Goal: Task Accomplishment & Management: Manage account settings

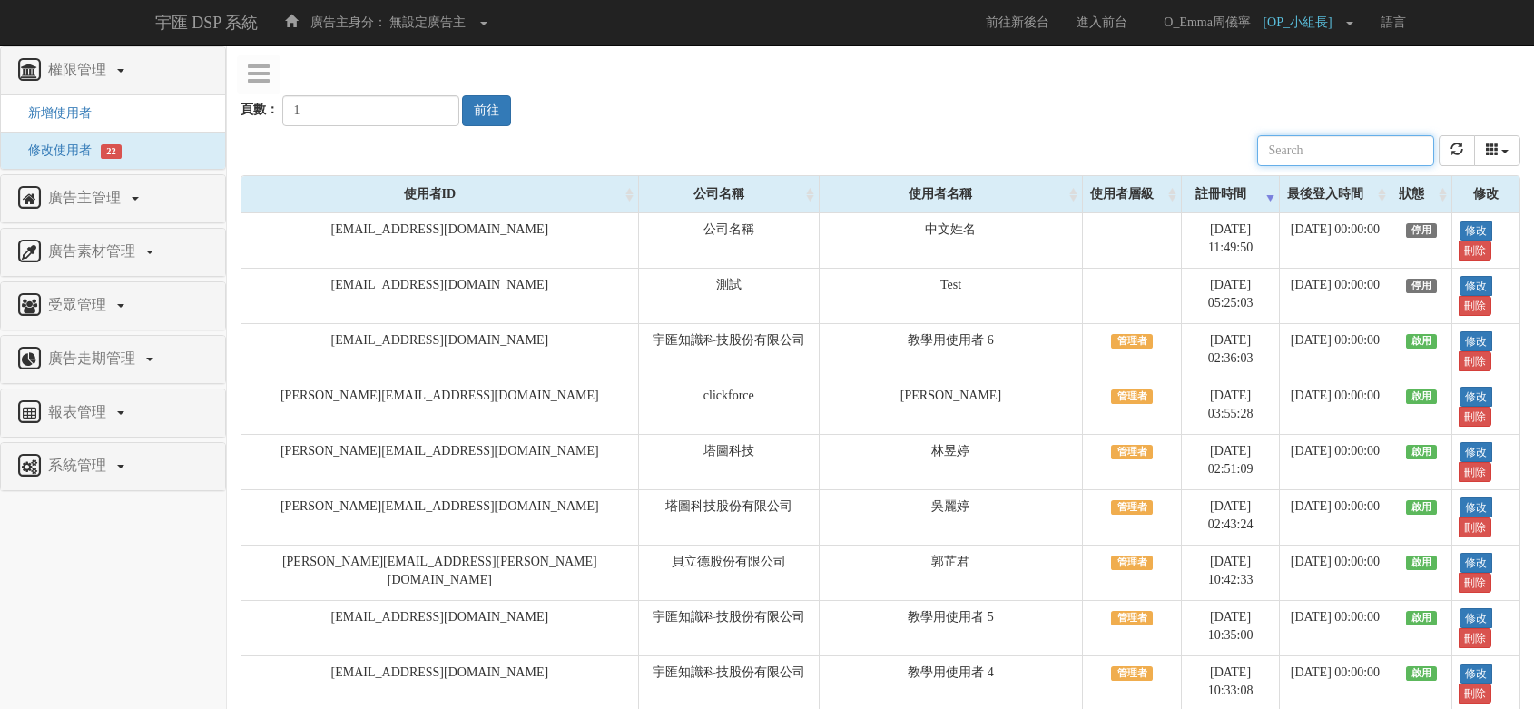
click at [1390, 147] on input "text" at bounding box center [1345, 150] width 177 height 31
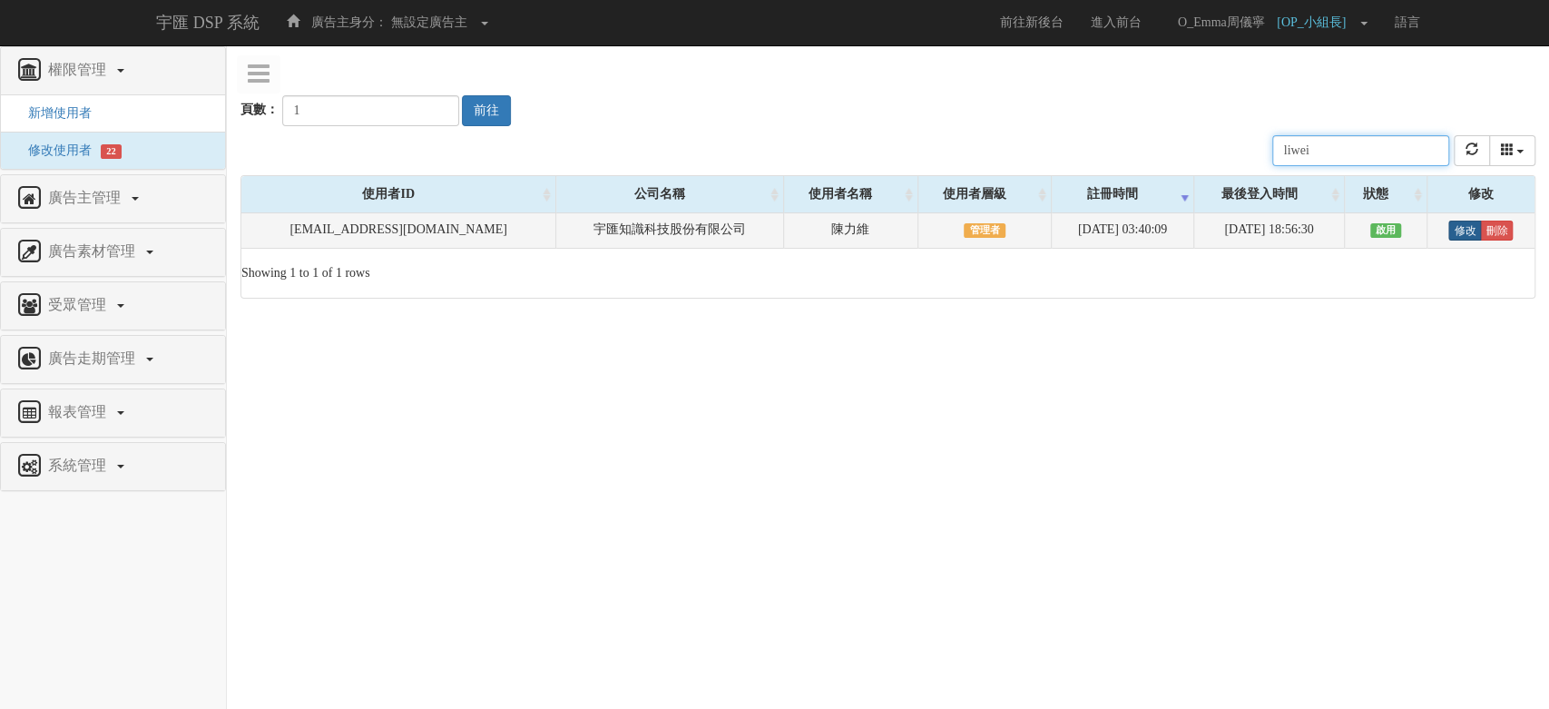
type input "liwei"
click at [1463, 229] on link "修改" at bounding box center [1465, 231] width 33 height 20
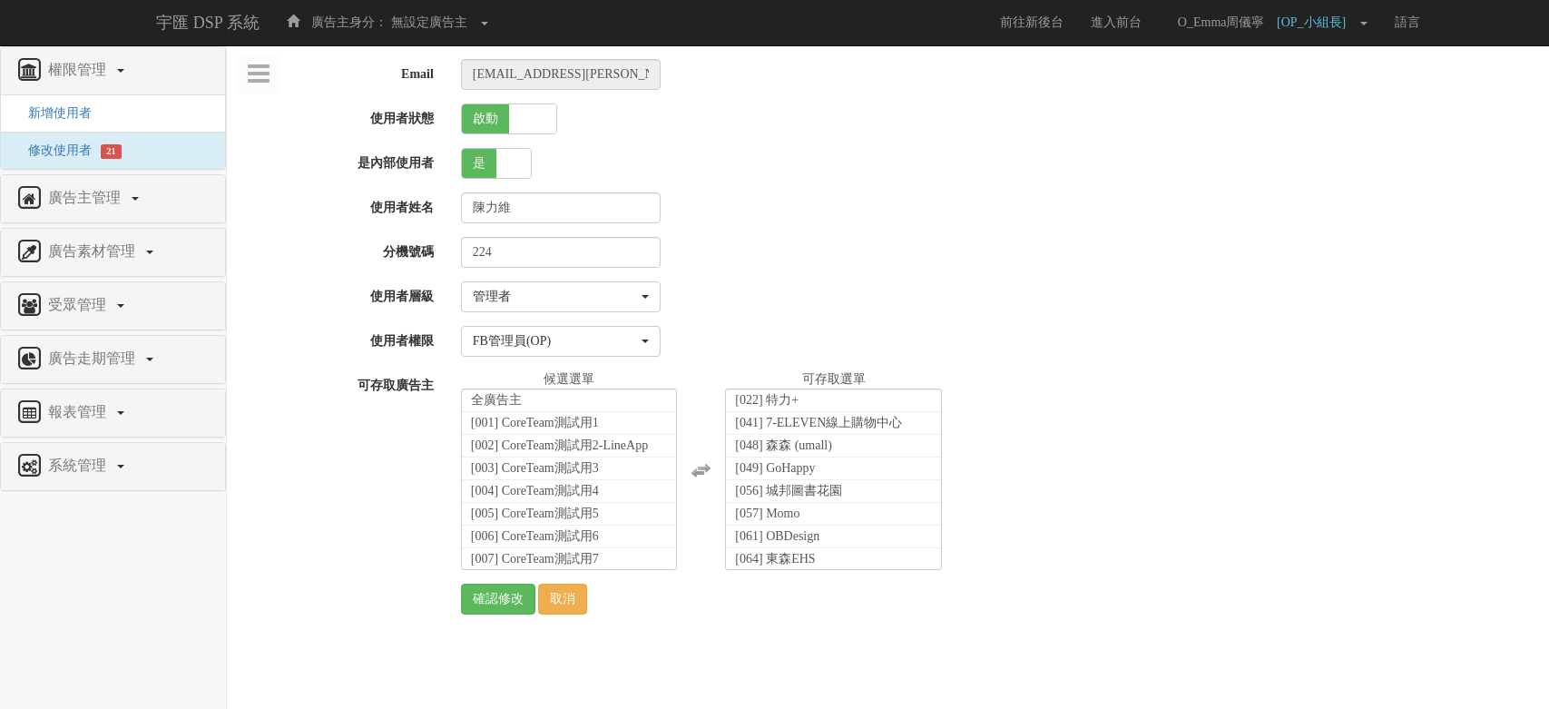
select select "Manager"
select select "16"
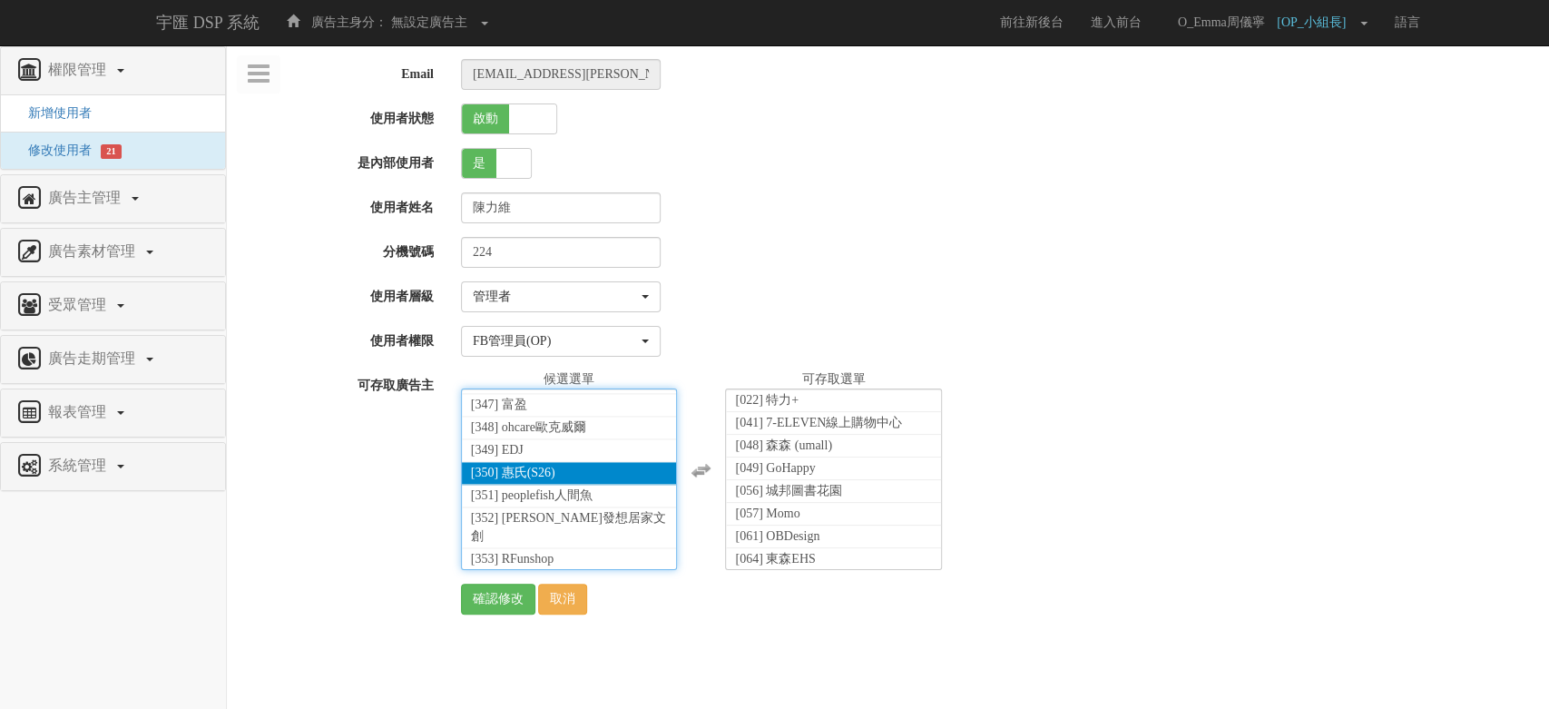
click at [545, 479] on span "[350] 惠氏(S26)" at bounding box center [513, 473] width 84 height 14
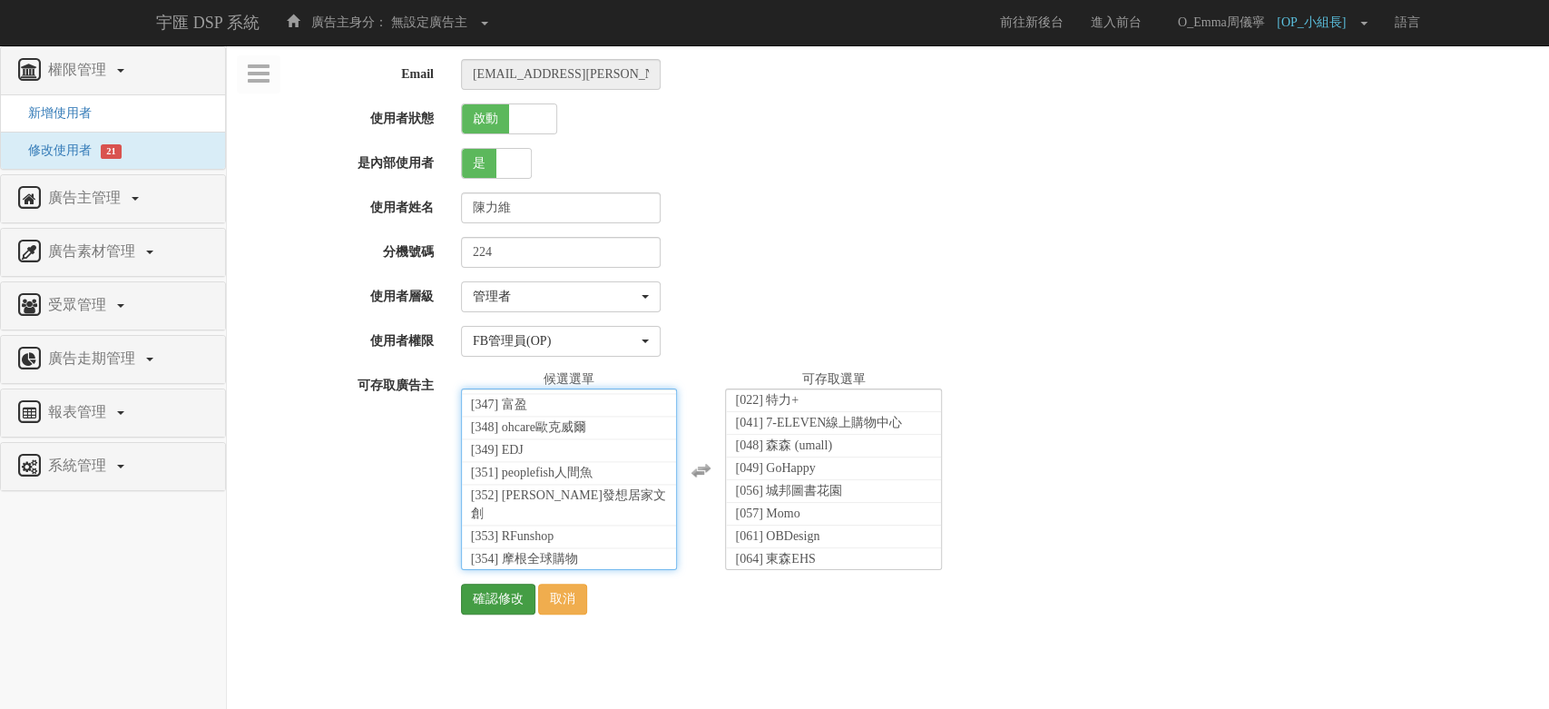
scroll to position [392, 0]
click at [516, 608] on input "確認修改" at bounding box center [498, 599] width 74 height 31
click at [1405, 360] on div "Email liwei.chen@bridgewell.com 使用者狀態 啟動 關閉 是內部使用者 是 否 使用者姓名 陳力維 分機號碼 224 使用者層級…" at bounding box center [888, 336] width 1295 height 555
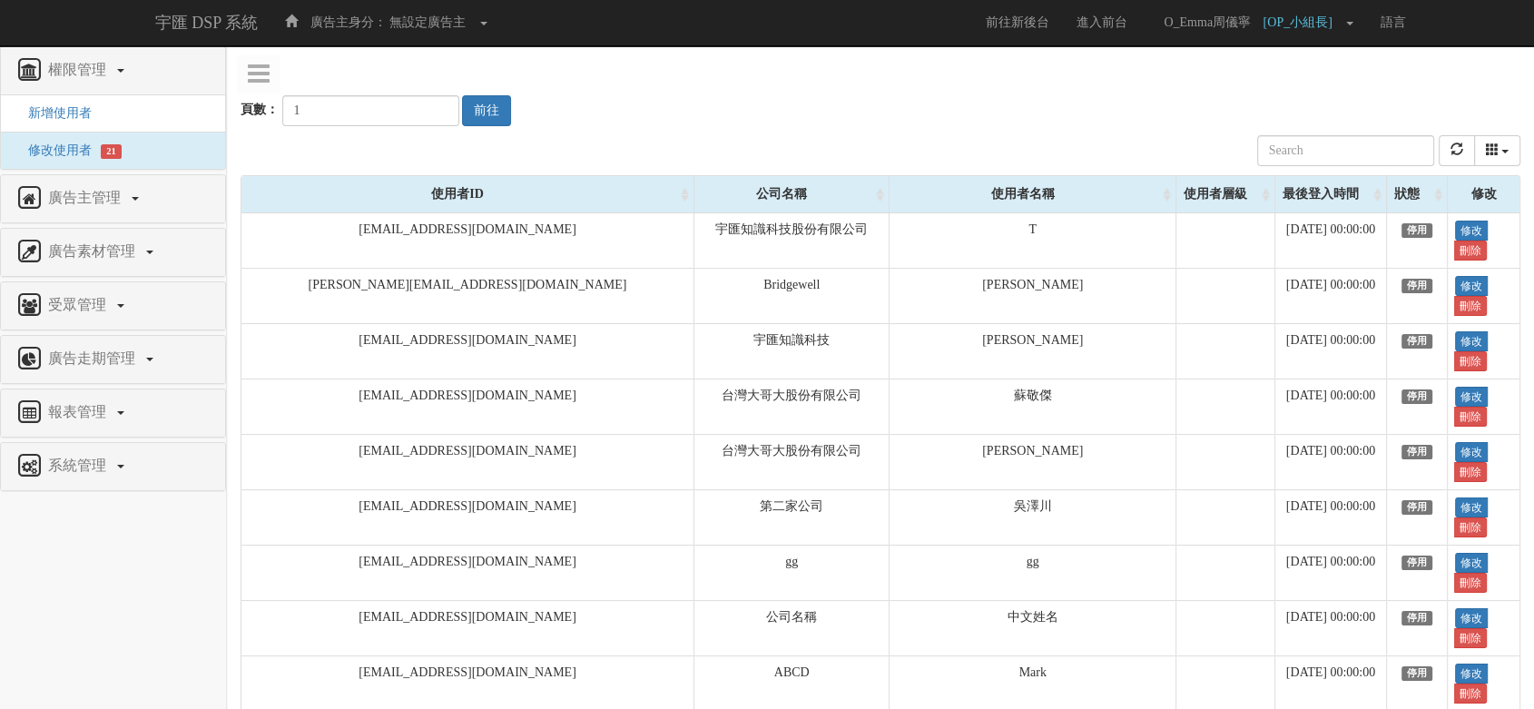
drag, startPoint x: 6, startPoint y: 626, endPoint x: 61, endPoint y: 555, distance: 90.0
click at [7, 626] on nav "權限管理 新增使用者 修改使用者 21 廣告主管理 新增廣告主 修改廣告主 廣告主活動 廣告素材管理 廣告素材 素材預約變更 自訂貨架商品 受眾管理 Ip 群…" at bounding box center [113, 377] width 227 height 663
